Goal: Information Seeking & Learning: Learn about a topic

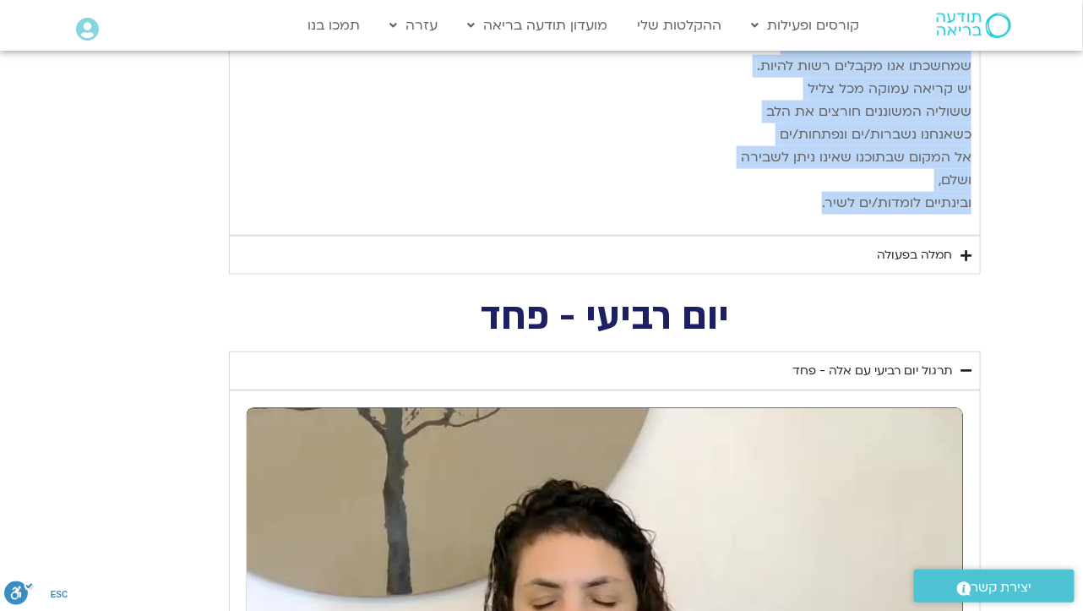
scroll to position [2867, 0]
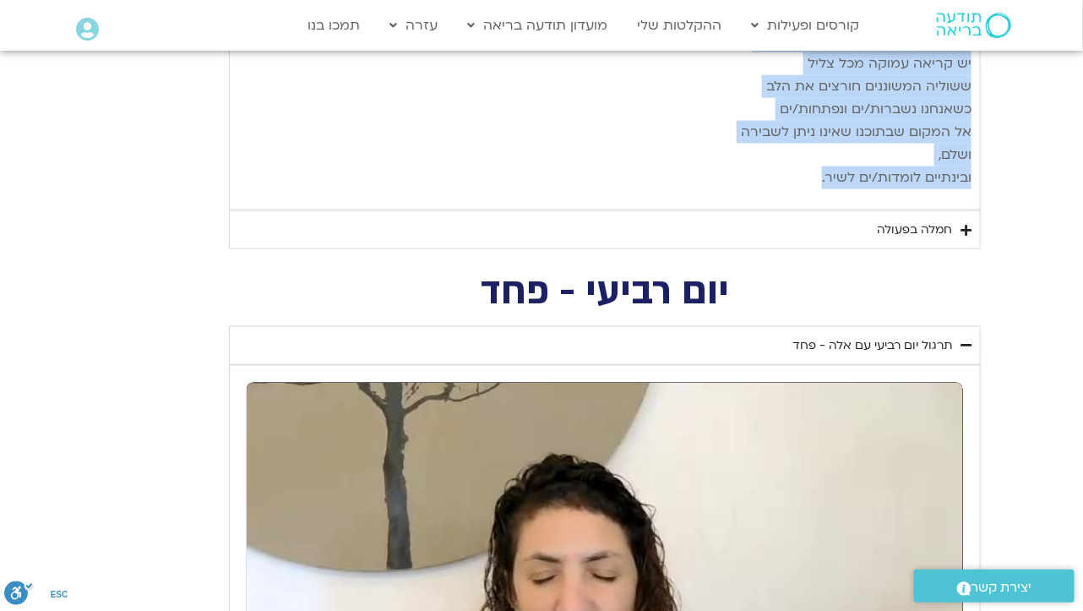
click at [970, 224] on icon "Accordion. Open links with Enter or Space, close with Escape, and navigate with…" at bounding box center [966, 230] width 11 height 13
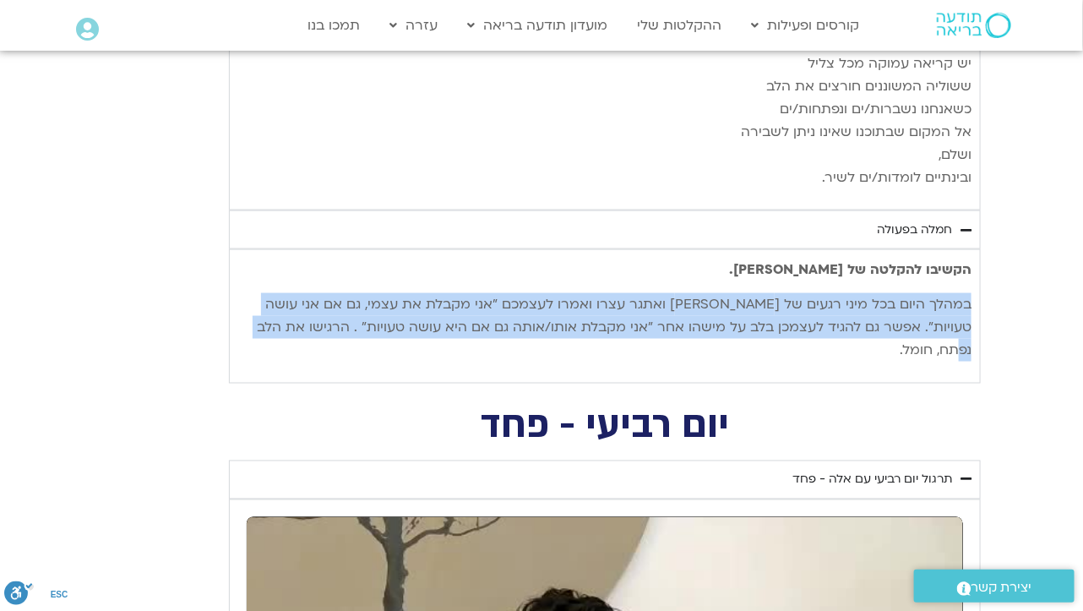
drag, startPoint x: 968, startPoint y: 264, endPoint x: 298, endPoint y: 280, distance: 670.3
click at [298, 293] on p "במהלך היום בכל מיני רגעים של [PERSON_NAME] ואתגר עצרו ואמרו לעצמכם ״אני מקבלת א…" at bounding box center [605, 327] width 734 height 68
copy p "במהלך היום בכל מיני רגעים של [PERSON_NAME] ואתגר עצרו ואמרו לעצמכם ״אני מקבלת א…"
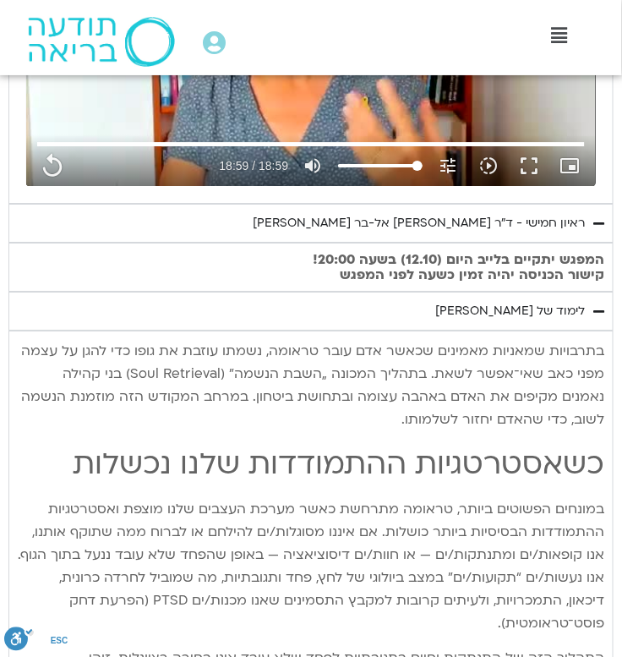
scroll to position [964, 0]
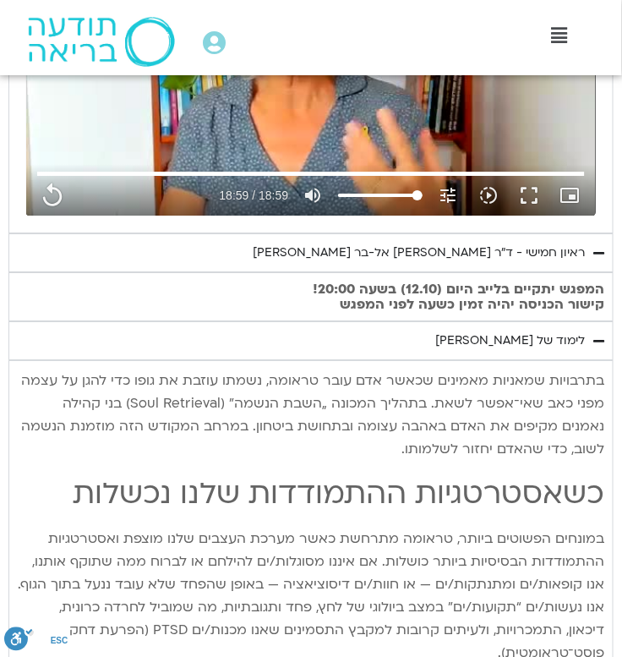
type input "1139.36"
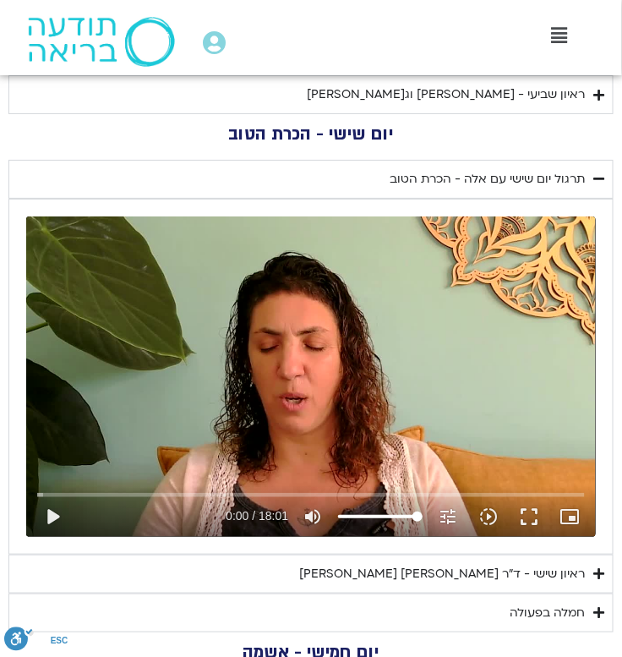
scroll to position [1190, 0]
